Goal: Information Seeking & Learning: Compare options

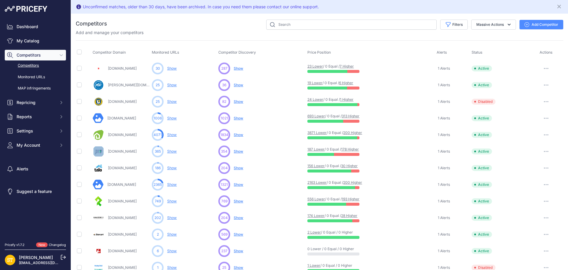
click at [358, 131] on link "200 Higher" at bounding box center [352, 132] width 19 height 4
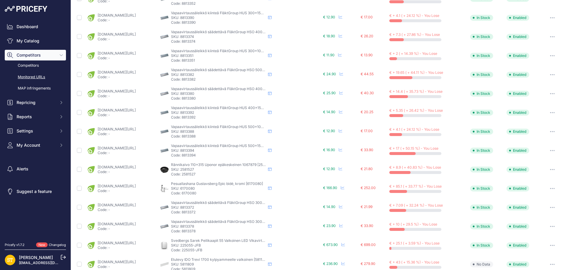
scroll to position [214, 0]
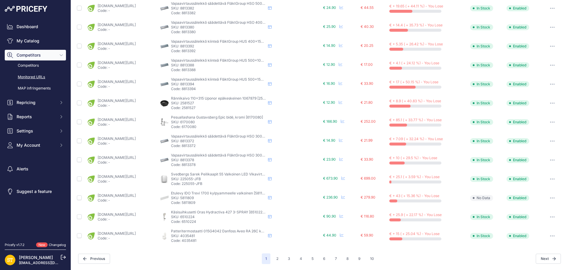
click at [212, 216] on p "SKU: 6510224" at bounding box center [218, 216] width 95 height 5
copy p "6510224"
click at [136, 215] on link "[DOMAIN_NAME][URL]" at bounding box center [117, 214] width 38 height 4
click at [550, 216] on icon "button" at bounding box center [552, 216] width 5 height 1
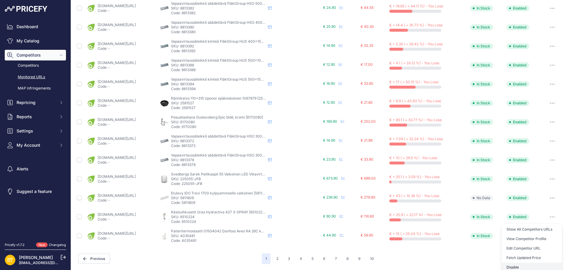
click at [520, 265] on button "Disable" at bounding box center [532, 266] width 60 height 9
click at [209, 217] on p "SKU: 4035481" at bounding box center [218, 217] width 95 height 5
copy p "4035481"
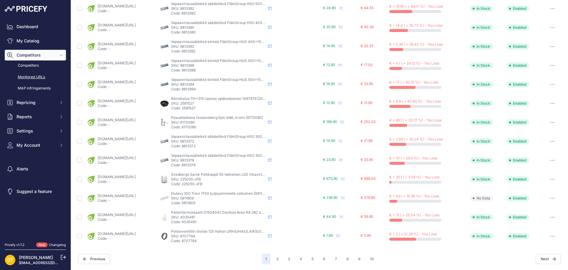
click at [128, 216] on link "[DOMAIN_NAME][URL]" at bounding box center [117, 214] width 38 height 4
click at [548, 218] on button "button" at bounding box center [553, 217] width 12 height 8
click at [512, 266] on button "Disable" at bounding box center [532, 267] width 60 height 9
click at [276, 259] on button "2" at bounding box center [277, 259] width 9 height 11
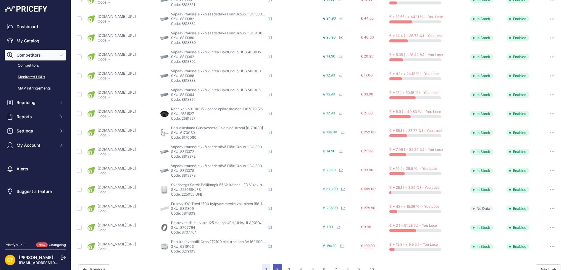
scroll to position [224, 0]
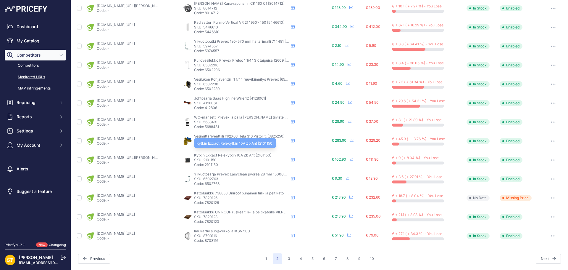
scroll to position [213, 0]
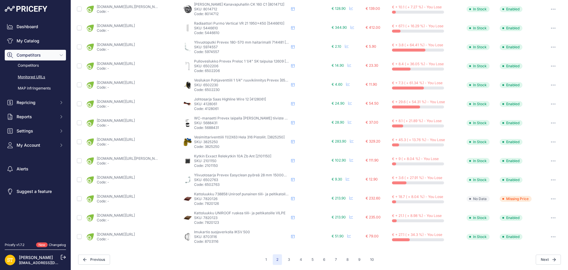
click at [209, 161] on p "SKU: 2101150" at bounding box center [241, 160] width 95 height 5
drag, startPoint x: 209, startPoint y: 161, endPoint x: 319, endPoint y: 214, distance: 122.0
click at [319, 214] on div "Kattoluukku UNIROOF ruskea tiili- ja peltikatoille VILPE Kattoluukku UNIROOF ru…" at bounding box center [256, 217] width 146 height 14
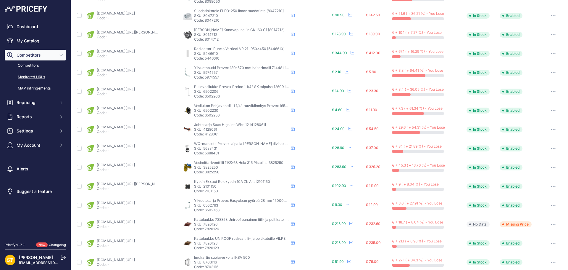
scroll to position [95, 0]
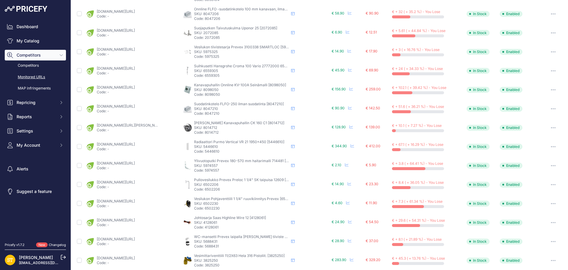
click at [211, 51] on p "SKU: 5975325" at bounding box center [241, 51] width 95 height 5
drag, startPoint x: 211, startPoint y: 51, endPoint x: 173, endPoint y: 78, distance: 46.3
click at [173, 78] on td "[DOMAIN_NAME][URL] Code: -" at bounding box center [133, 70] width 97 height 19
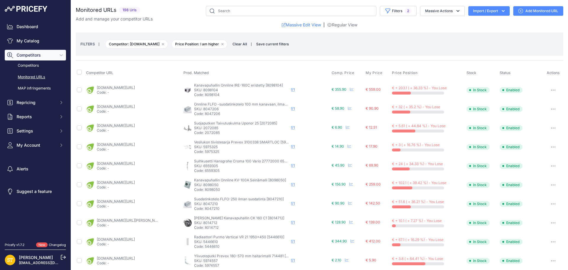
scroll to position [214, 0]
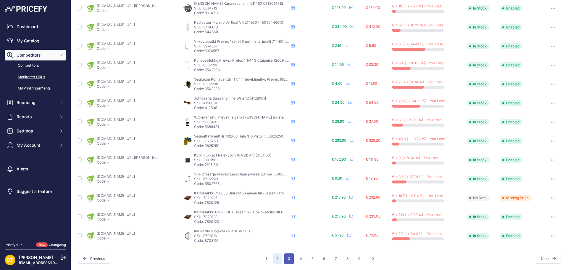
click at [288, 260] on button "3" at bounding box center [288, 258] width 9 height 11
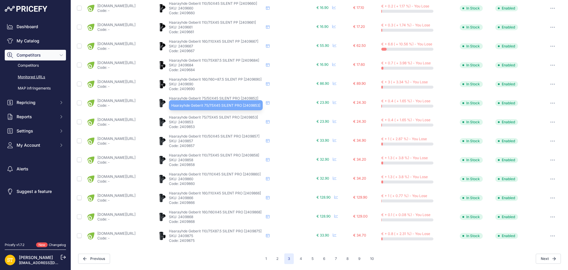
scroll to position [96, 0]
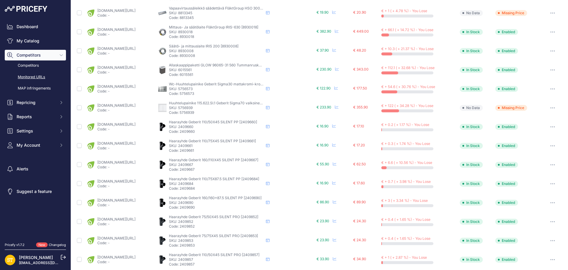
click at [213, 126] on p "SKU: 2409660" at bounding box center [216, 126] width 95 height 5
copy p "2409660"
click at [136, 125] on link "[DOMAIN_NAME][URL]" at bounding box center [116, 124] width 38 height 4
click at [208, 146] on p "SKU: 2409661" at bounding box center [216, 145] width 95 height 5
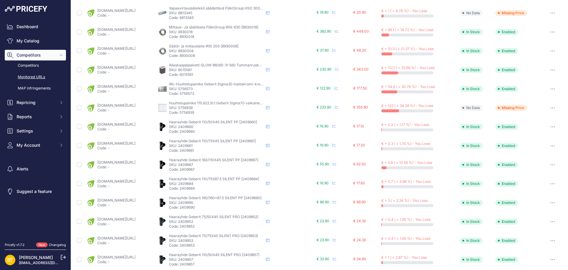
click at [208, 146] on p "SKU: 2409661" at bounding box center [216, 145] width 95 height 5
copy p "2409661"
click at [136, 142] on link "[DOMAIN_NAME][URL]" at bounding box center [116, 143] width 38 height 4
click at [210, 165] on p "SKU: 2409667" at bounding box center [216, 164] width 95 height 5
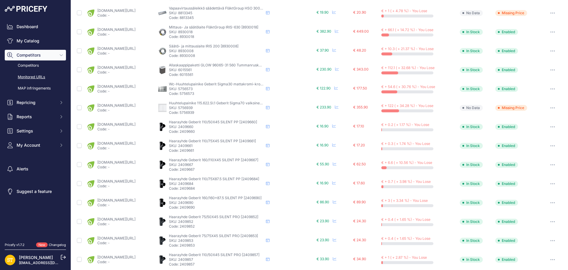
copy p "2409667"
click at [136, 164] on link "[DOMAIN_NAME][URL]" at bounding box center [116, 162] width 38 height 4
click at [210, 183] on p "SKU: 2409684" at bounding box center [216, 183] width 95 height 5
copy p "2409684"
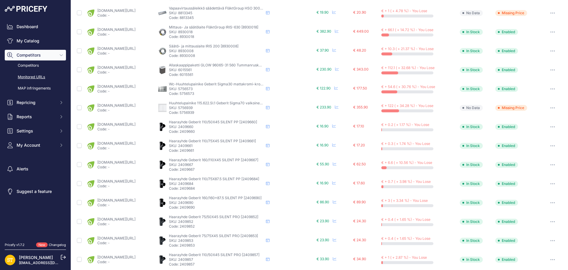
click at [136, 181] on link "[DOMAIN_NAME][URL]" at bounding box center [116, 181] width 38 height 4
click at [212, 204] on p "SKU: 2409690" at bounding box center [216, 202] width 95 height 5
copy p "2409690"
click at [136, 201] on link "[DOMAIN_NAME][URL]" at bounding box center [116, 200] width 38 height 4
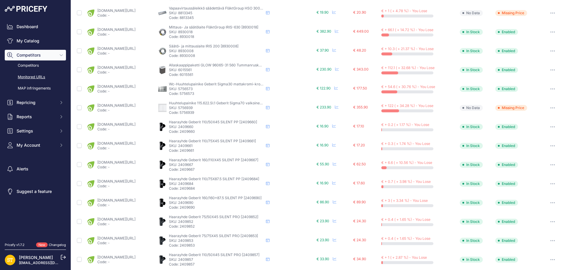
click at [211, 222] on p "SKU: 2409852" at bounding box center [216, 221] width 95 height 5
copy p "2409852"
click at [136, 220] on link "[DOMAIN_NAME][URL]" at bounding box center [116, 219] width 38 height 4
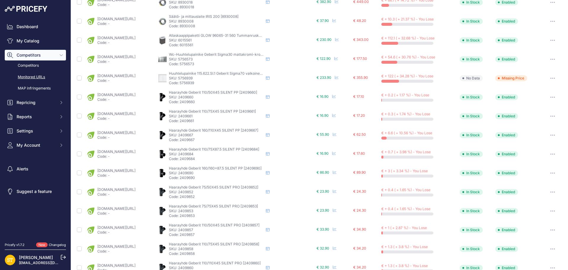
click at [214, 210] on p "SKU: 2409853" at bounding box center [216, 210] width 95 height 5
copy p "2409853"
click at [136, 209] on link "[DOMAIN_NAME][URL]" at bounding box center [116, 208] width 38 height 4
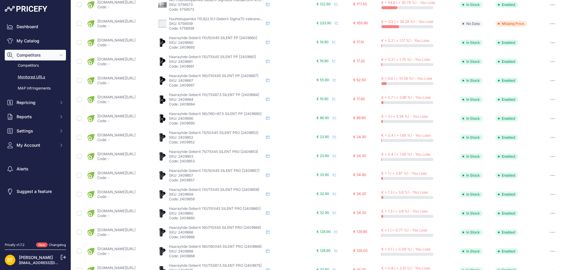
scroll to position [185, 0]
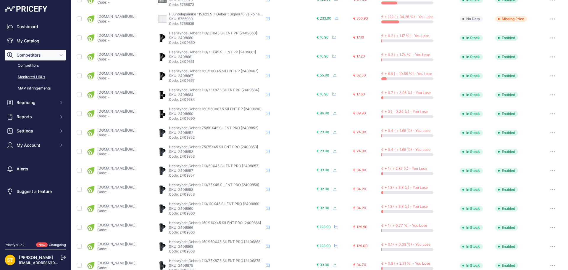
click at [210, 169] on p "SKU: 2409857" at bounding box center [216, 170] width 95 height 5
copy p "2409857"
click at [134, 168] on link "[DOMAIN_NAME][URL]" at bounding box center [116, 168] width 38 height 4
click at [209, 190] on p "SKU: 2409858" at bounding box center [216, 189] width 95 height 5
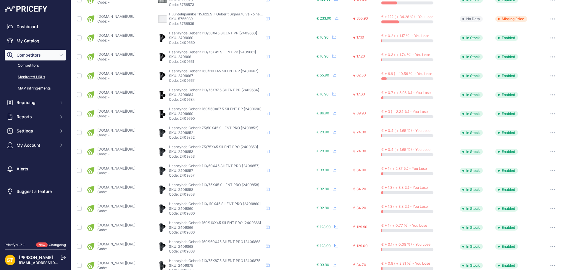
click at [209, 190] on p "SKU: 2409858" at bounding box center [216, 189] width 95 height 5
click at [136, 187] on link "[DOMAIN_NAME][URL]" at bounding box center [116, 187] width 38 height 4
click at [214, 207] on p "SKU: 2409860" at bounding box center [216, 208] width 95 height 5
click at [132, 205] on link "[DOMAIN_NAME][URL]" at bounding box center [116, 206] width 38 height 4
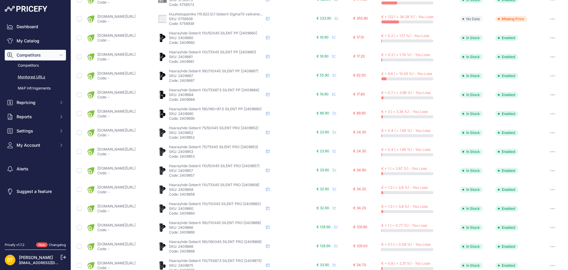
click at [136, 206] on link "[DOMAIN_NAME][URL]" at bounding box center [116, 206] width 38 height 4
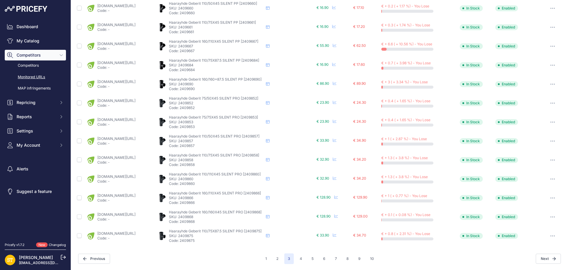
click at [212, 198] on p "SKU: 2409866" at bounding box center [216, 197] width 95 height 5
click at [136, 197] on link "[DOMAIN_NAME][URL]" at bounding box center [116, 195] width 38 height 4
click at [206, 217] on p "SKU: 2409868" at bounding box center [216, 216] width 95 height 5
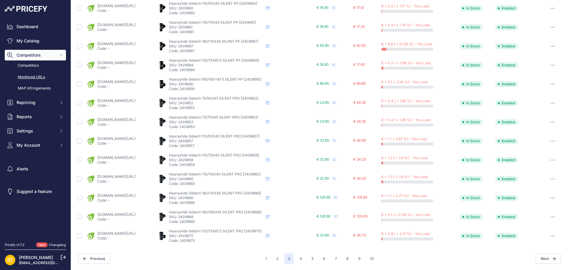
click at [135, 215] on link "[DOMAIN_NAME][URL]" at bounding box center [116, 214] width 38 height 4
click at [211, 236] on p "SKU: 2409875" at bounding box center [216, 235] width 95 height 5
click at [136, 235] on link "[DOMAIN_NAME][URL]" at bounding box center [116, 233] width 38 height 4
click at [300, 260] on button "4" at bounding box center [300, 258] width 9 height 11
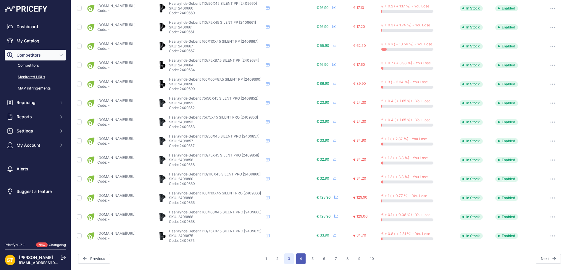
scroll to position [224, 0]
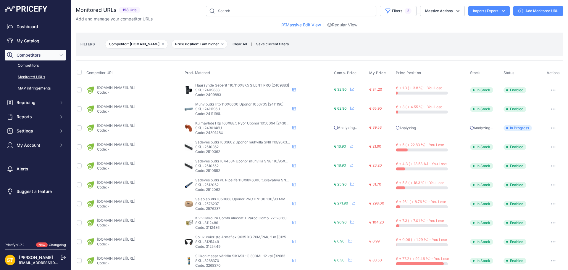
click at [213, 91] on p "SKU: 2409883" at bounding box center [242, 90] width 95 height 5
click at [128, 86] on link "[DOMAIN_NAME][URL]" at bounding box center [116, 87] width 38 height 4
click at [213, 108] on p "SKU: 2411196U" at bounding box center [242, 109] width 95 height 5
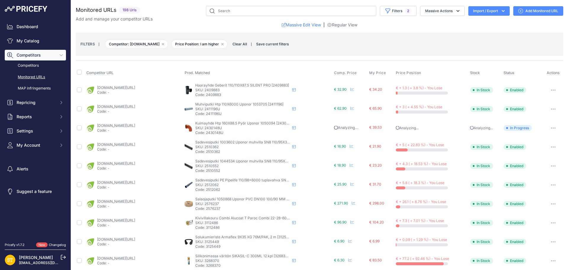
click at [135, 108] on link "[DOMAIN_NAME][URL]" at bounding box center [116, 106] width 38 height 4
click at [555, 109] on icon "button" at bounding box center [555, 109] width 1 height 1
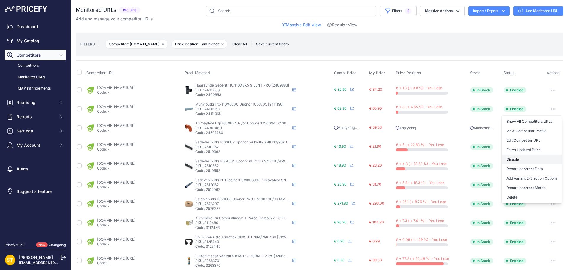
click at [521, 157] on button "Disable" at bounding box center [532, 158] width 60 height 9
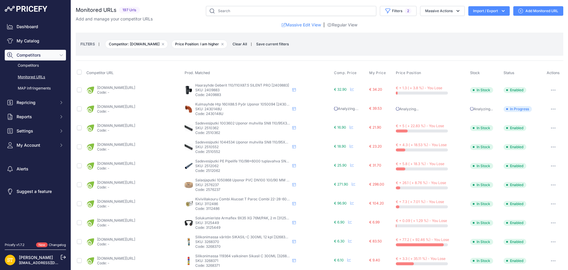
click at [209, 184] on p "SKU: 2576237" at bounding box center [242, 184] width 95 height 5
click at [135, 183] on link "[DOMAIN_NAME][URL]" at bounding box center [116, 182] width 38 height 4
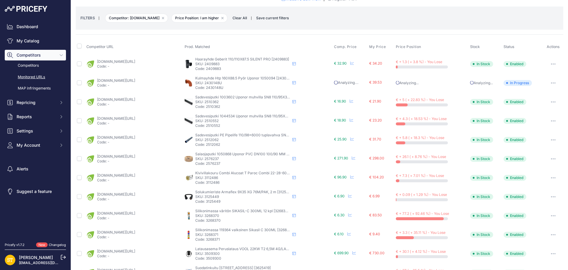
scroll to position [59, 0]
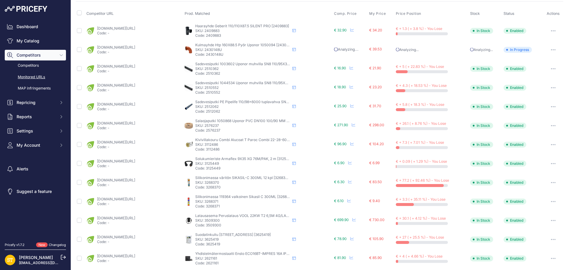
click at [207, 163] on p "SKU: 3125449" at bounding box center [242, 163] width 95 height 5
click at [135, 161] on link "[DOMAIN_NAME][URL]" at bounding box center [116, 161] width 38 height 4
click at [210, 182] on p "SKU: 3268370" at bounding box center [242, 182] width 95 height 5
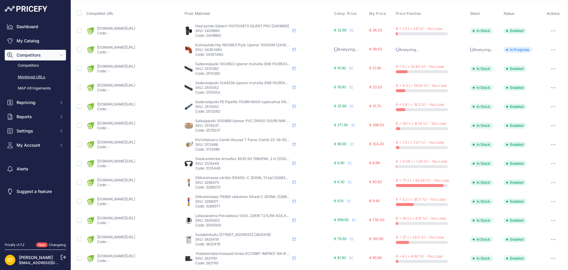
drag, startPoint x: 210, startPoint y: 182, endPoint x: 312, endPoint y: 208, distance: 105.2
click at [312, 208] on div "Silikonimassa 119364 valkoinen Sikasil C 300ML [3268371] Silikonimassa 119364 v…" at bounding box center [258, 201] width 147 height 14
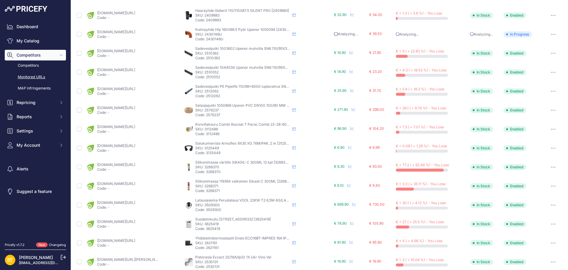
scroll to position [89, 0]
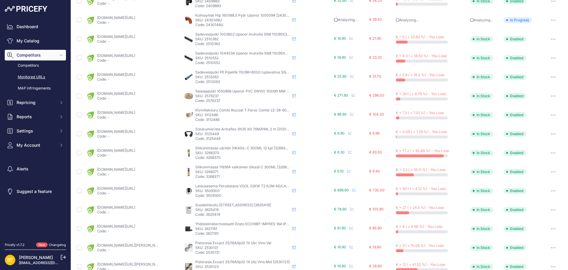
click at [208, 209] on p "SKU: 3625419" at bounding box center [242, 209] width 95 height 5
click at [135, 206] on link "[DOMAIN_NAME][URL]" at bounding box center [116, 207] width 38 height 4
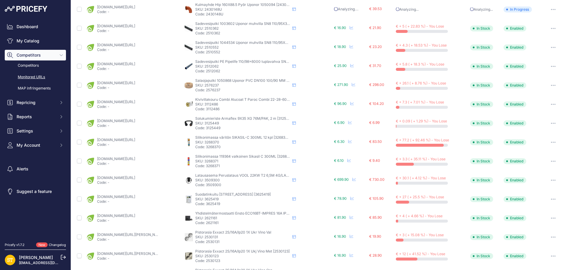
scroll to position [148, 0]
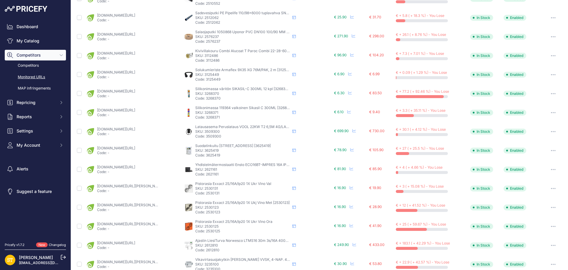
click at [213, 168] on p "SKU: 2621161" at bounding box center [242, 169] width 95 height 5
click at [135, 167] on link "[DOMAIN_NAME][URL]" at bounding box center [116, 167] width 38 height 4
click at [210, 169] on p "SKU: 2621161" at bounding box center [242, 169] width 95 height 5
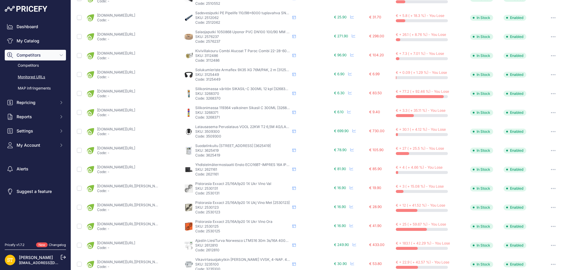
click at [551, 169] on icon "button" at bounding box center [553, 169] width 5 height 1
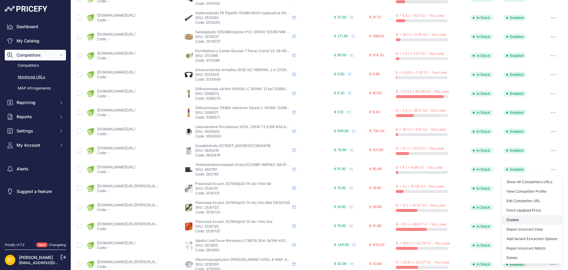
click at [514, 219] on button "Disable" at bounding box center [532, 219] width 60 height 9
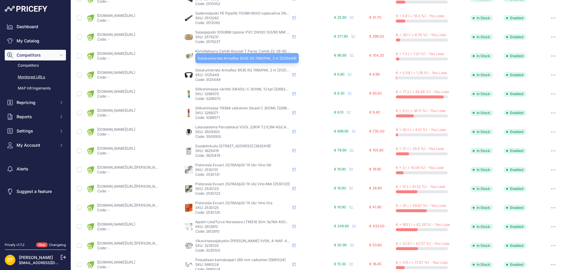
scroll to position [118, 0]
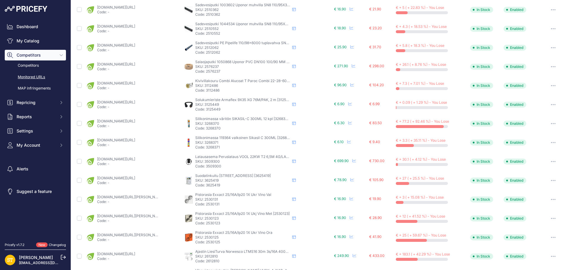
click at [211, 85] on p "SKU: 3112486" at bounding box center [242, 85] width 95 height 5
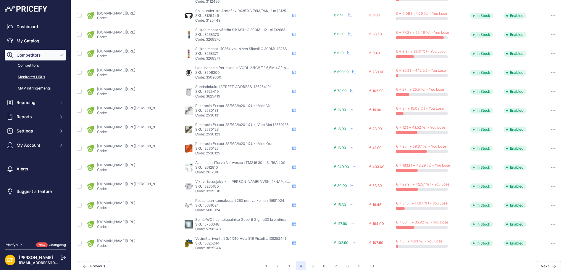
scroll to position [214, 0]
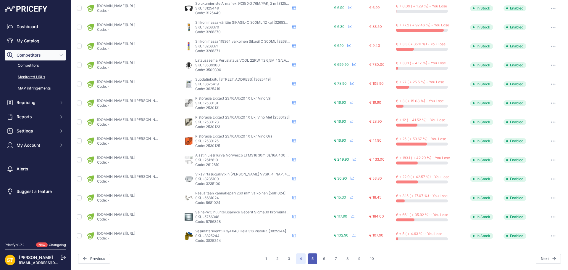
click at [313, 260] on button "5" at bounding box center [312, 258] width 9 height 11
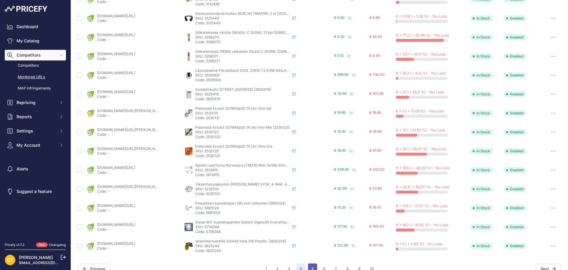
scroll to position [224, 0]
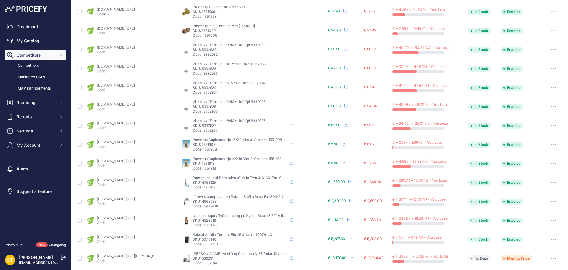
scroll to position [184, 0]
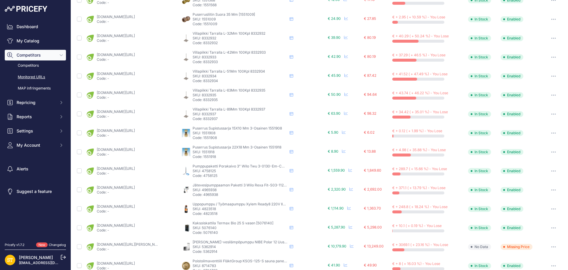
click at [206, 171] on p "SKU: 4758125" at bounding box center [240, 170] width 95 height 5
click at [135, 169] on link "[DOMAIN_NAME][URL]" at bounding box center [116, 168] width 38 height 4
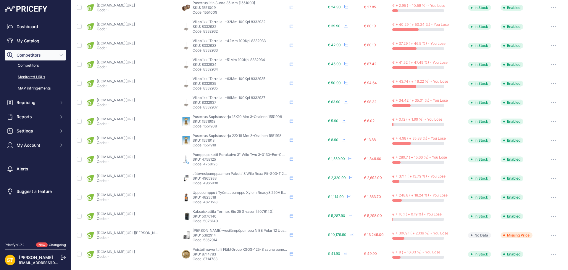
scroll to position [214, 0]
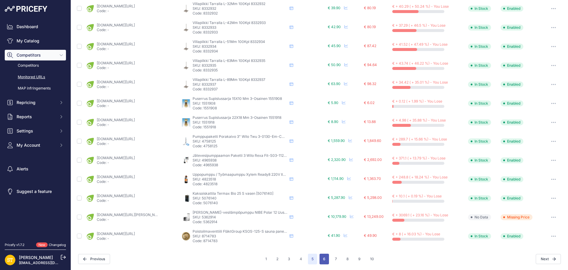
click at [321, 258] on button "6" at bounding box center [324, 258] width 9 height 11
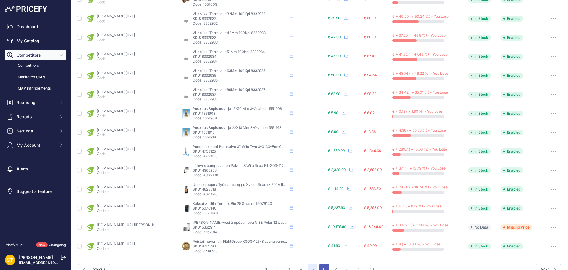
scroll to position [224, 0]
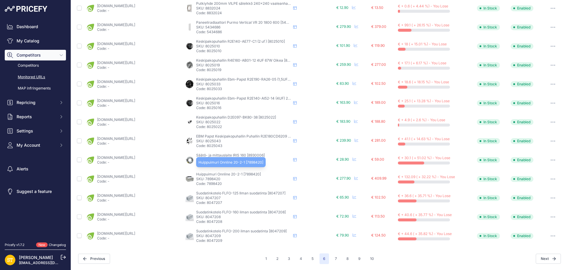
scroll to position [214, 0]
